Goal: Task Accomplishment & Management: Manage account settings

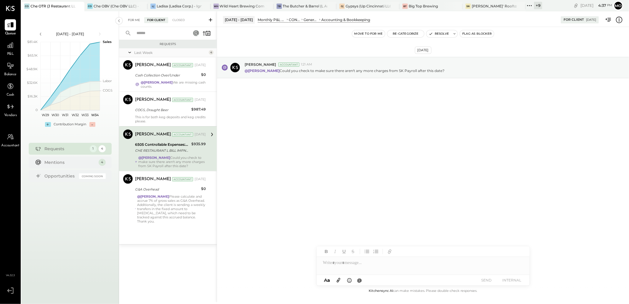
click at [136, 21] on div "For Me" at bounding box center [134, 20] width 18 height 6
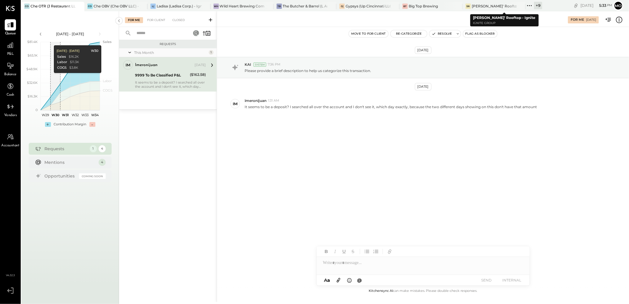
click at [528, 5] on icon at bounding box center [527, 5] width 1 height 1
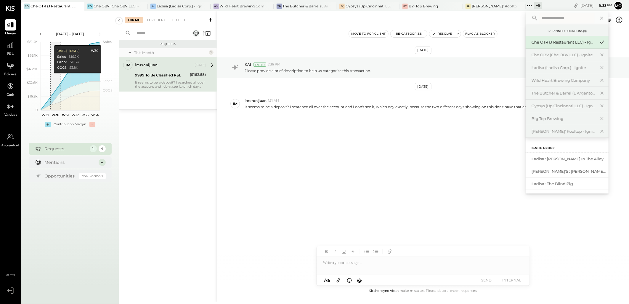
click at [546, 18] on input "text" at bounding box center [567, 18] width 55 height 11
type input "****"
click at [567, 157] on div "[MEDICAL_DATA] (JSI LLC) - Ignite" at bounding box center [564, 159] width 64 height 6
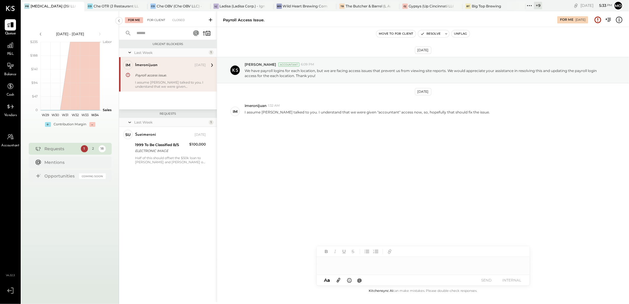
click at [158, 17] on div "For Client" at bounding box center [156, 20] width 24 height 6
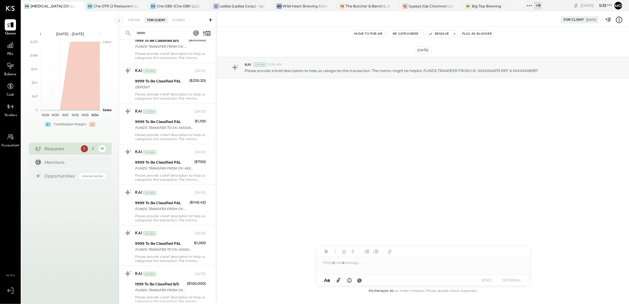
scroll to position [43, 0]
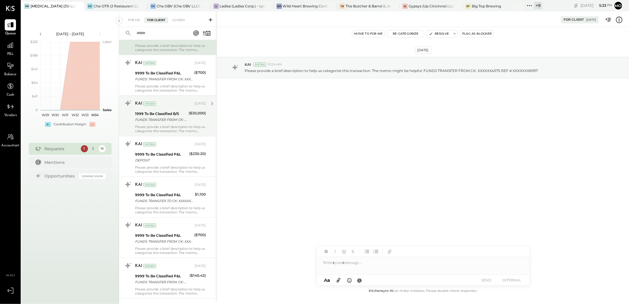
click at [178, 113] on div "1999 To Be Classified B/S" at bounding box center [161, 114] width 52 height 6
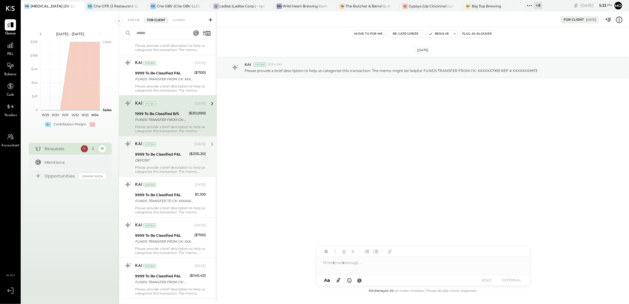
drag, startPoint x: 178, startPoint y: 148, endPoint x: 179, endPoint y: 164, distance: 16.0
click at [178, 148] on div "KAI System [DATE]" at bounding box center [170, 144] width 71 height 8
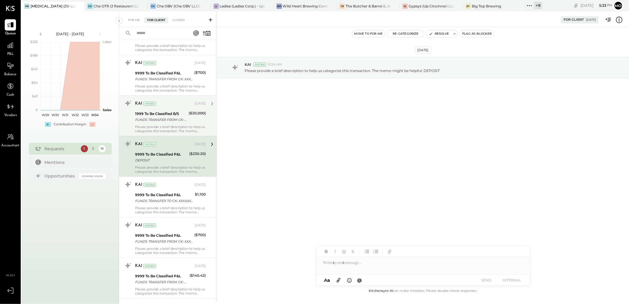
scroll to position [141, 0]
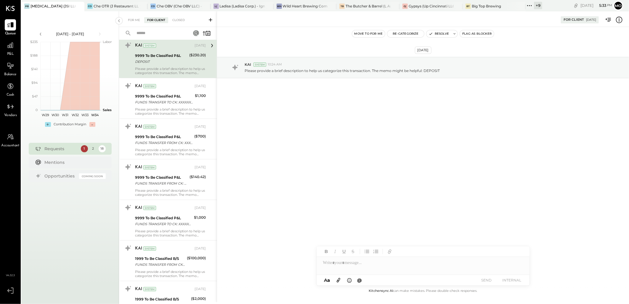
click at [134, 14] on div "For Me For Client Closed" at bounding box center [168, 19] width 98 height 16
click at [135, 19] on div "For Me" at bounding box center [134, 20] width 18 height 6
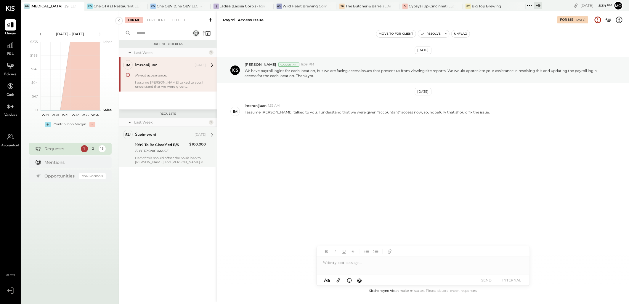
click at [161, 147] on div "1999 To Be Classified B/S" at bounding box center [161, 145] width 52 height 6
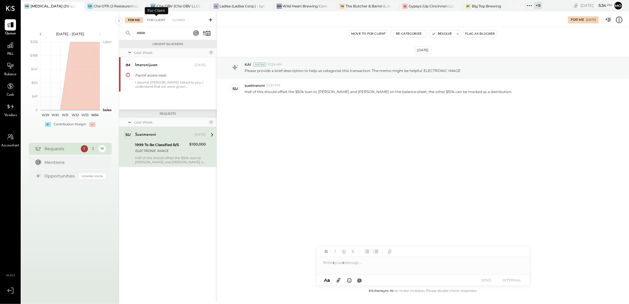
click at [153, 21] on div "For Client" at bounding box center [156, 20] width 24 height 6
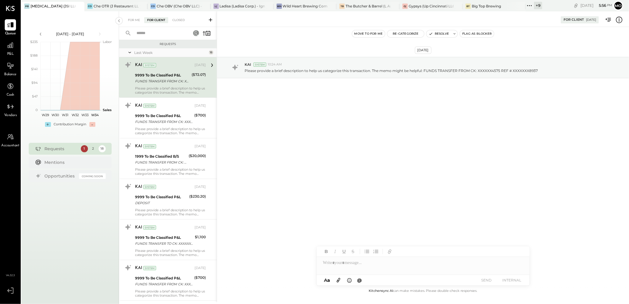
click at [140, 20] on div "For Me" at bounding box center [134, 20] width 18 height 6
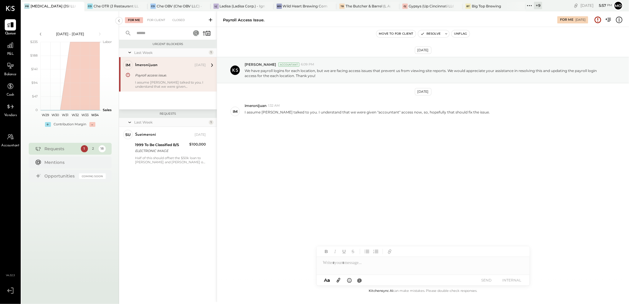
drag, startPoint x: 331, startPoint y: 161, endPoint x: 346, endPoint y: 150, distance: 18.4
click at [331, 161] on div "[DATE] [PERSON_NAME] Accountant 6:09 PM We have payroll logins for each locatio…" at bounding box center [423, 105] width 412 height 127
click at [530, 6] on icon at bounding box center [530, 6] width 8 height 8
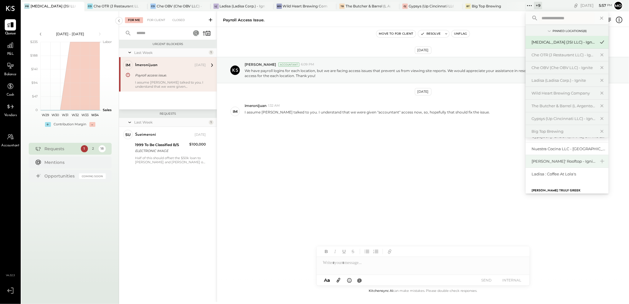
scroll to position [65, 0]
click at [561, 155] on div "[PERSON_NAME]' Rooftop - Ignite" at bounding box center [564, 156] width 64 height 6
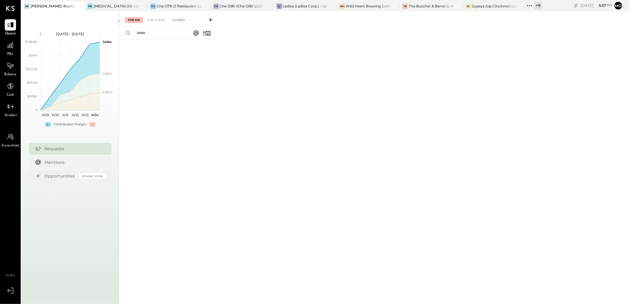
click at [179, 20] on div "Closed" at bounding box center [178, 20] width 18 height 6
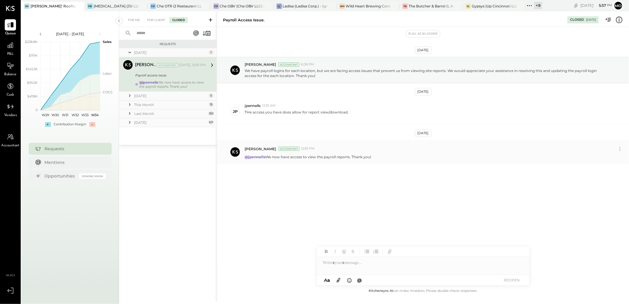
drag, startPoint x: 266, startPoint y: 158, endPoint x: 372, endPoint y: 157, distance: 105.8
click at [372, 157] on div "@jpennells We now have access to view the payroll reports. Thank you!" at bounding box center [435, 156] width 380 height 6
copy p "We now have access to view the payroll reports. Thank you!"
click at [102, 10] on div "PB [MEDICAL_DATA] (JSI LLC) - Ignite" at bounding box center [115, 6] width 63 height 9
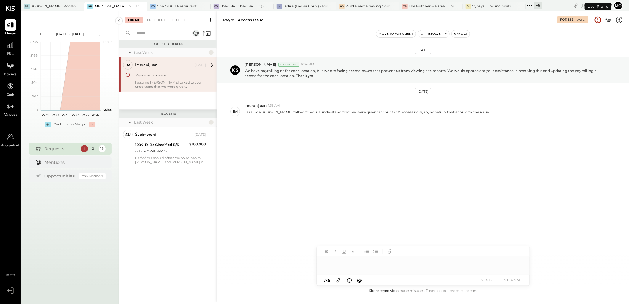
click at [340, 263] on div at bounding box center [423, 263] width 213 height 12
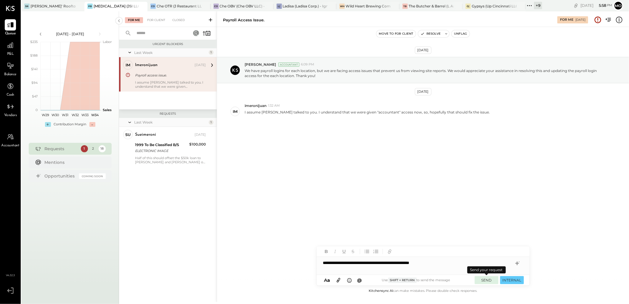
click at [485, 282] on button "SEND" at bounding box center [487, 280] width 24 height 8
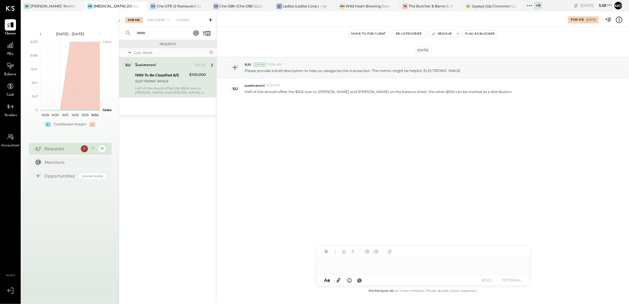
click at [150, 23] on div "For Me For Client +1 Closed" at bounding box center [168, 19] width 98 height 16
click at [152, 21] on div "For Client +1" at bounding box center [158, 20] width 28 height 6
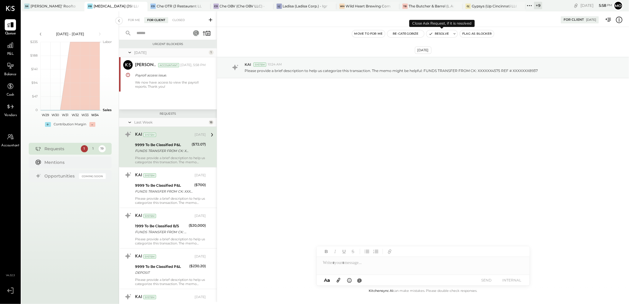
click at [442, 35] on button "Resolve" at bounding box center [439, 33] width 25 height 7
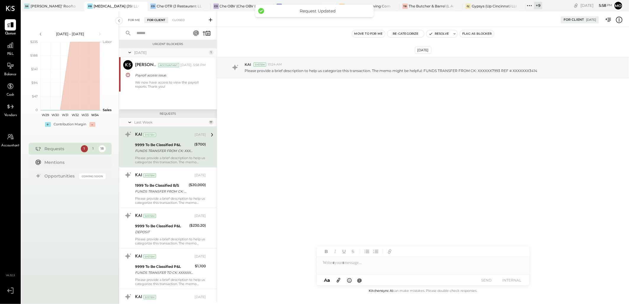
click at [133, 21] on div "For Me" at bounding box center [134, 20] width 18 height 6
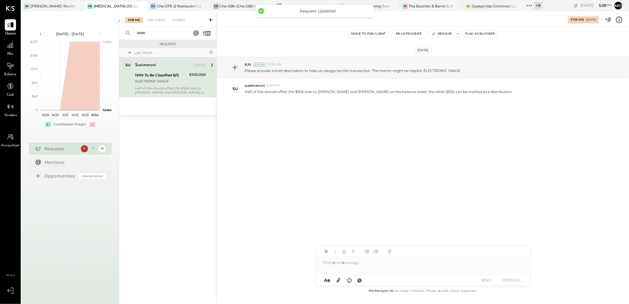
click at [150, 16] on div "For Me For Client Closed" at bounding box center [168, 19] width 98 height 16
click at [154, 20] on div "For Client" at bounding box center [156, 20] width 24 height 6
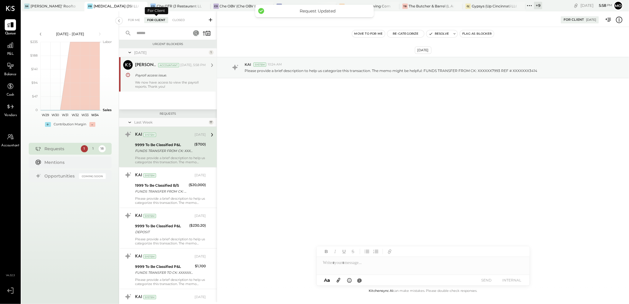
click at [166, 85] on div "We now have access to view the payroll reports. Thank you!" at bounding box center [170, 84] width 71 height 8
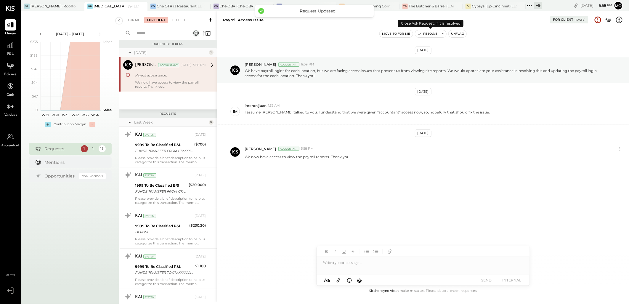
click at [431, 33] on button "Resolve" at bounding box center [427, 33] width 25 height 7
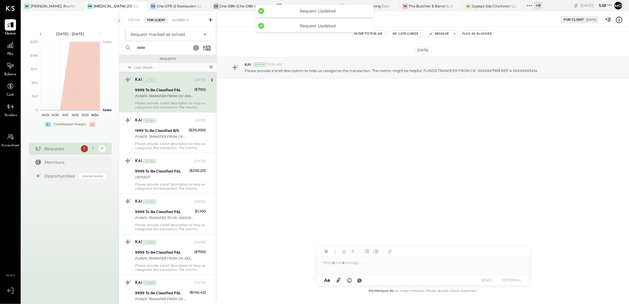
click at [179, 20] on div "Closed +1" at bounding box center [180, 20] width 23 height 6
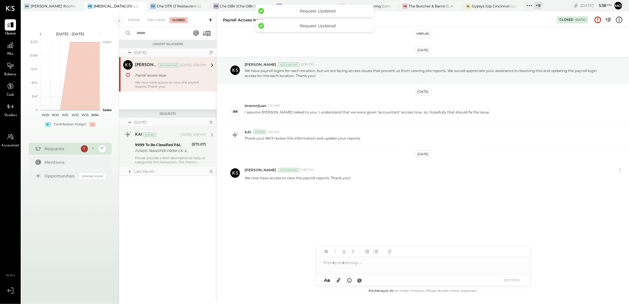
click at [178, 155] on div "KAI System [DATE], 5:58 PM 9999 To Be Classified P&L FUNDS TRANSFER FROM CK: XX…" at bounding box center [170, 147] width 71 height 34
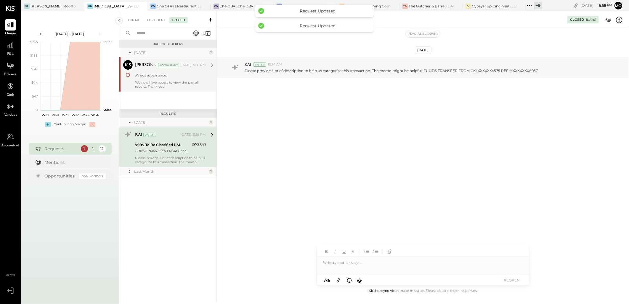
click at [170, 79] on div "Mohammadsalkin Ansari Accountant [DATE], 5:58 PM Payroll access issue. We now h…" at bounding box center [170, 74] width 71 height 28
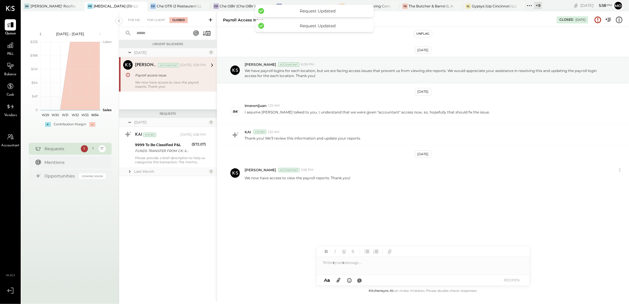
click at [423, 35] on button "Unflag" at bounding box center [423, 33] width 18 height 7
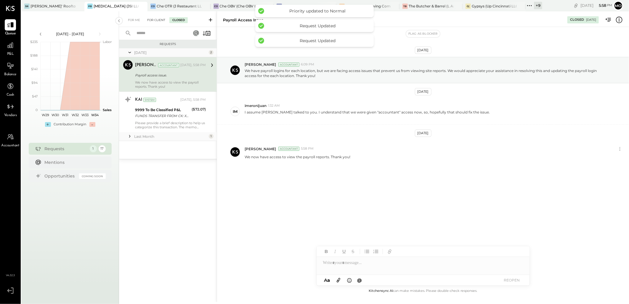
click at [153, 19] on div "For Client" at bounding box center [156, 20] width 24 height 6
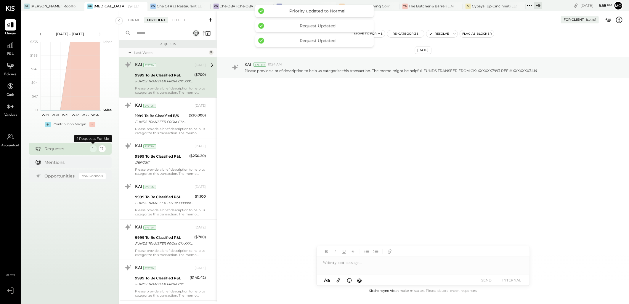
click at [92, 149] on div "1" at bounding box center [93, 148] width 7 height 7
click at [138, 18] on div "For Me" at bounding box center [134, 20] width 18 height 6
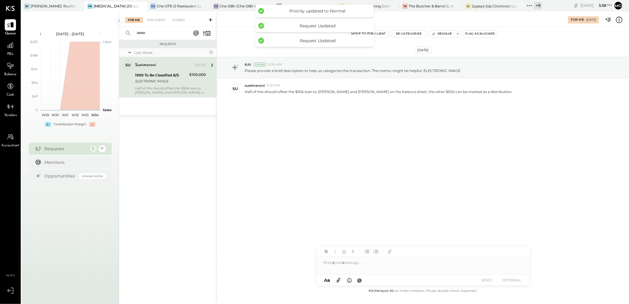
click at [159, 141] on div "Requests Last Week 1 su sueimeroni Owner sueimeroni [DATE] 1999 To Be Classifie…" at bounding box center [168, 163] width 98 height 247
